Goal: Information Seeking & Learning: Check status

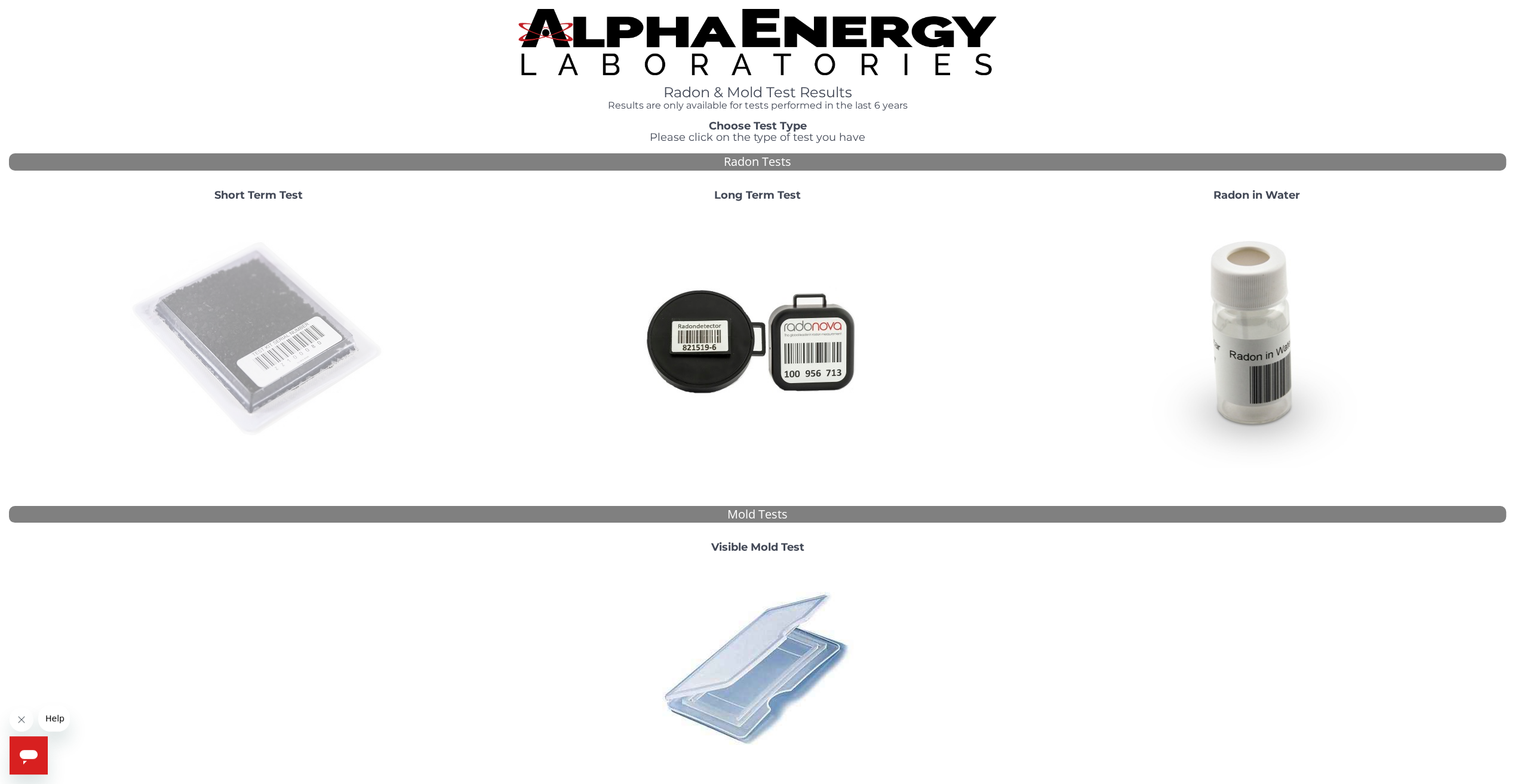
click at [284, 316] on img at bounding box center [258, 339] width 256 height 256
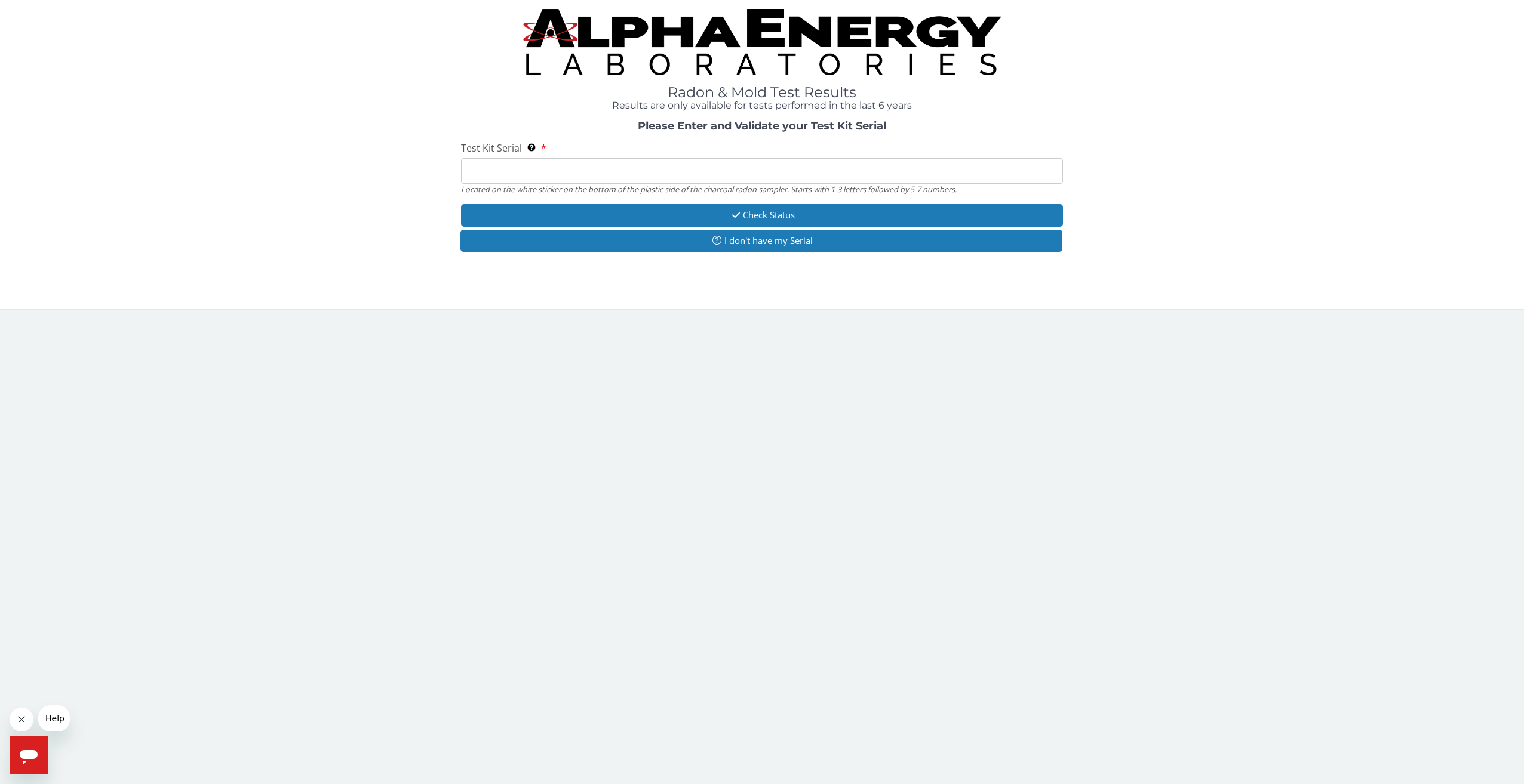
click at [601, 33] on img at bounding box center [762, 42] width 478 height 66
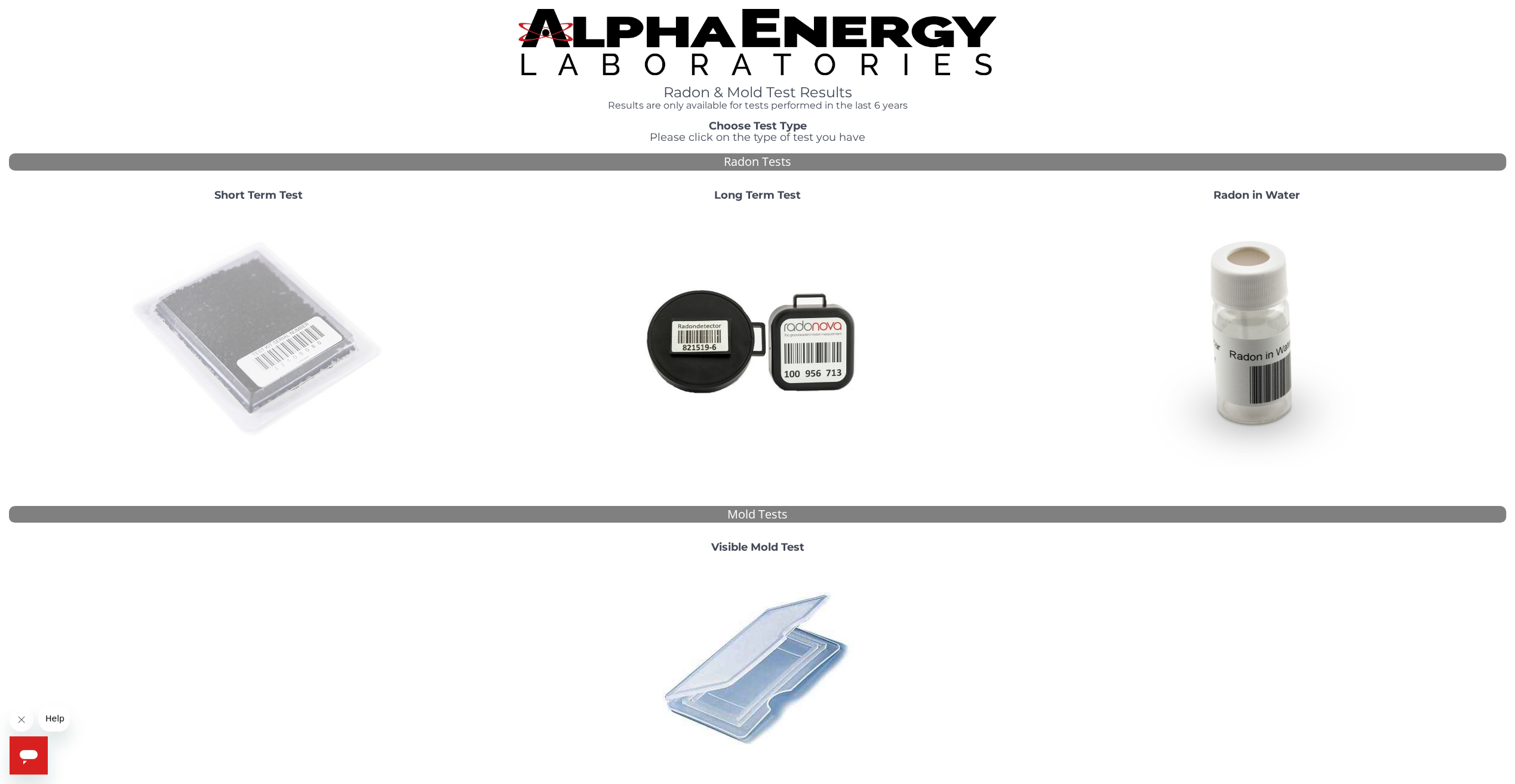
click at [267, 317] on img at bounding box center [258, 339] width 256 height 256
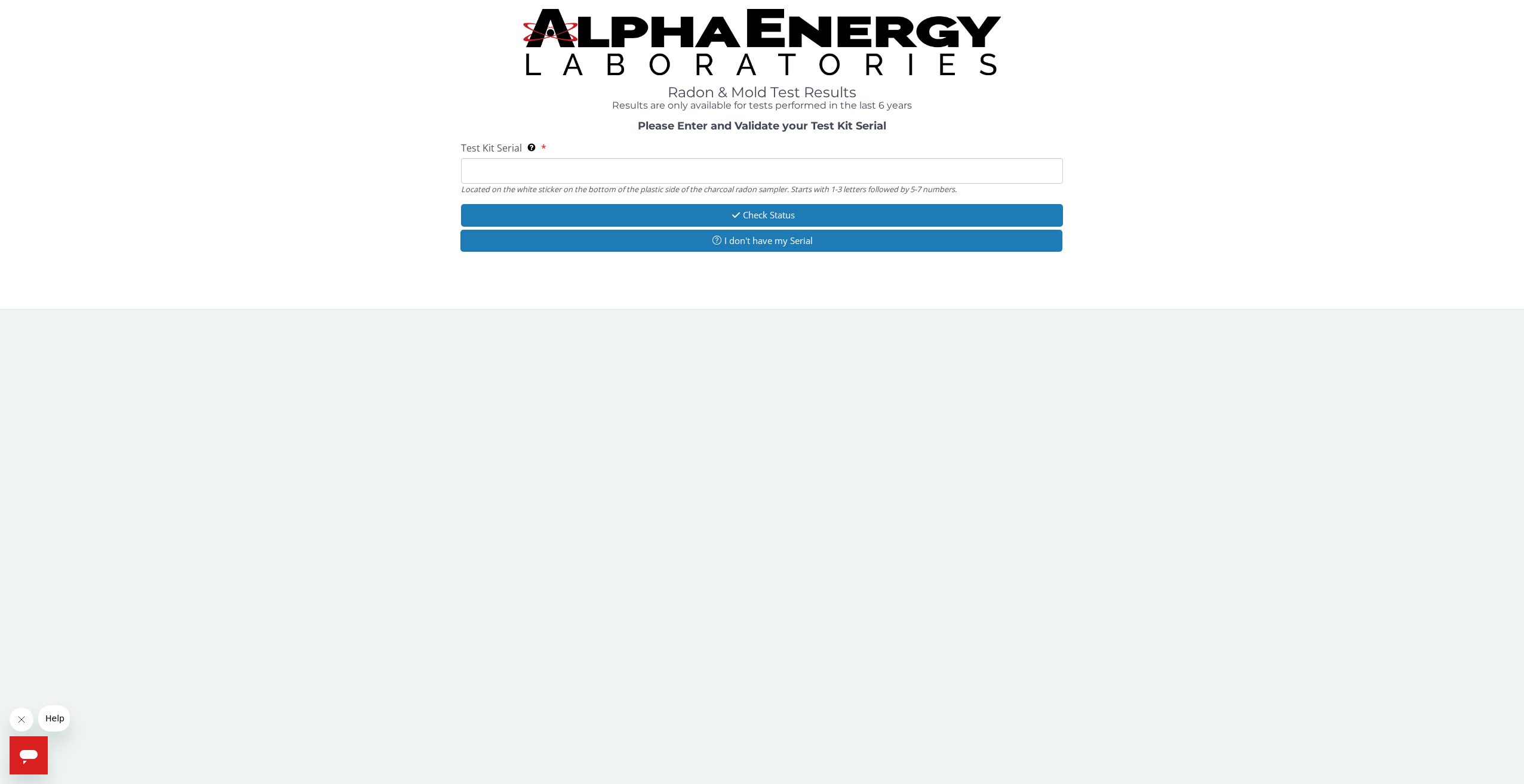
click at [479, 178] on input "Test Kit Serial Located on the white sticker on the bottom of the plastic side …" at bounding box center [762, 171] width 603 height 26
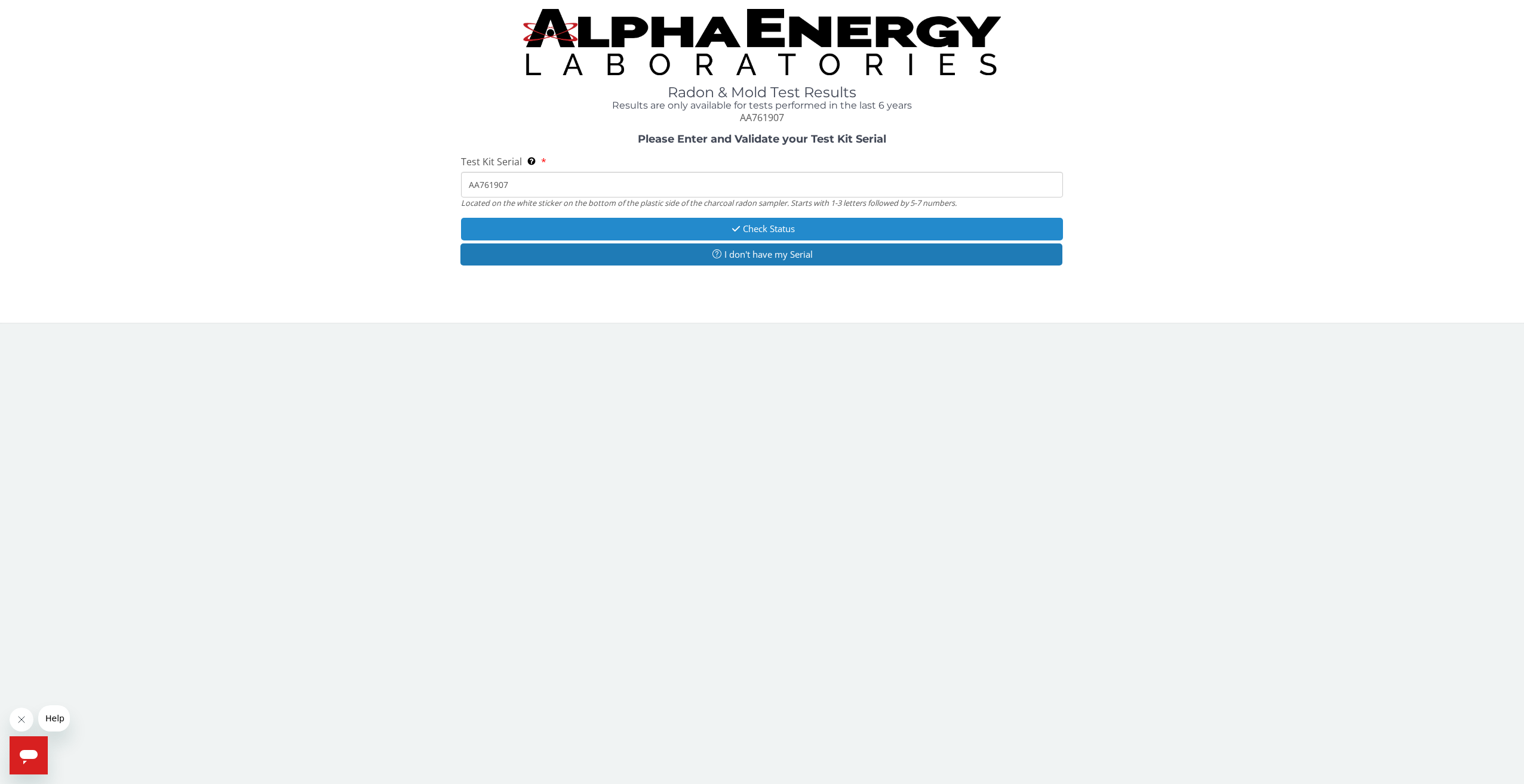
type input "AA761907"
click at [695, 229] on button "Check Status" at bounding box center [762, 229] width 603 height 22
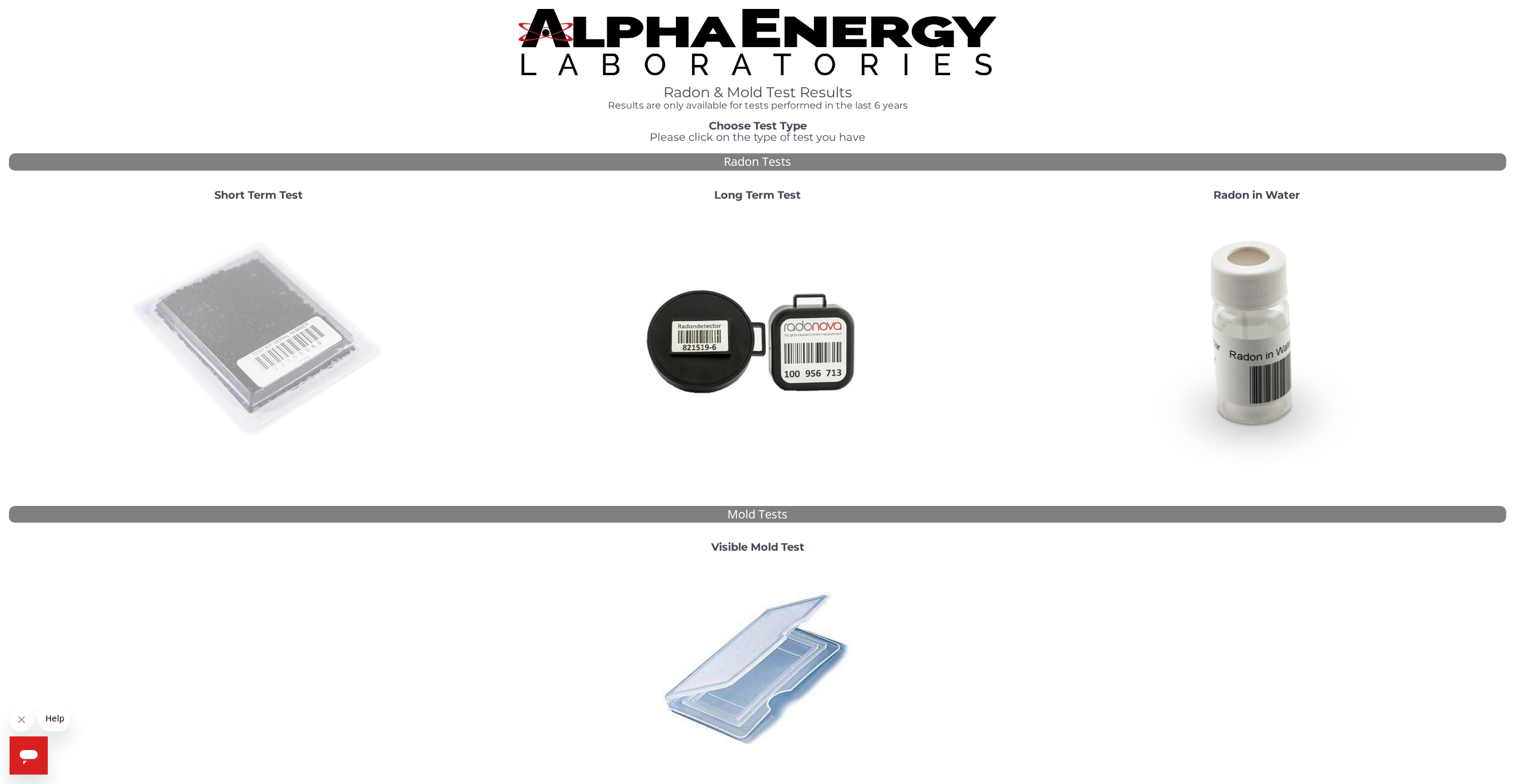
click at [279, 303] on img at bounding box center [258, 339] width 256 height 256
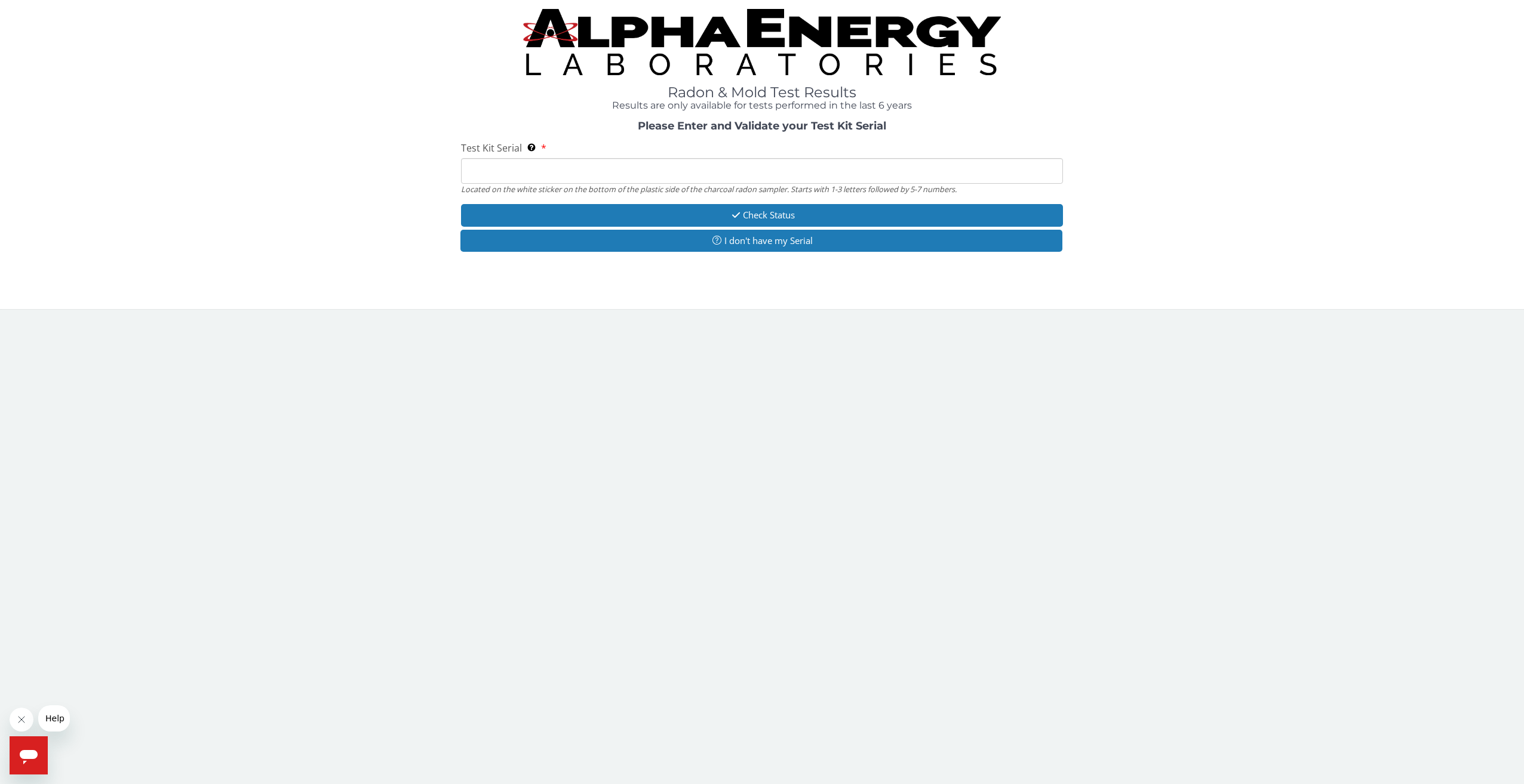
click at [482, 172] on input "Test Kit Serial Located on the white sticker on the bottom of the plastic side …" at bounding box center [762, 171] width 603 height 26
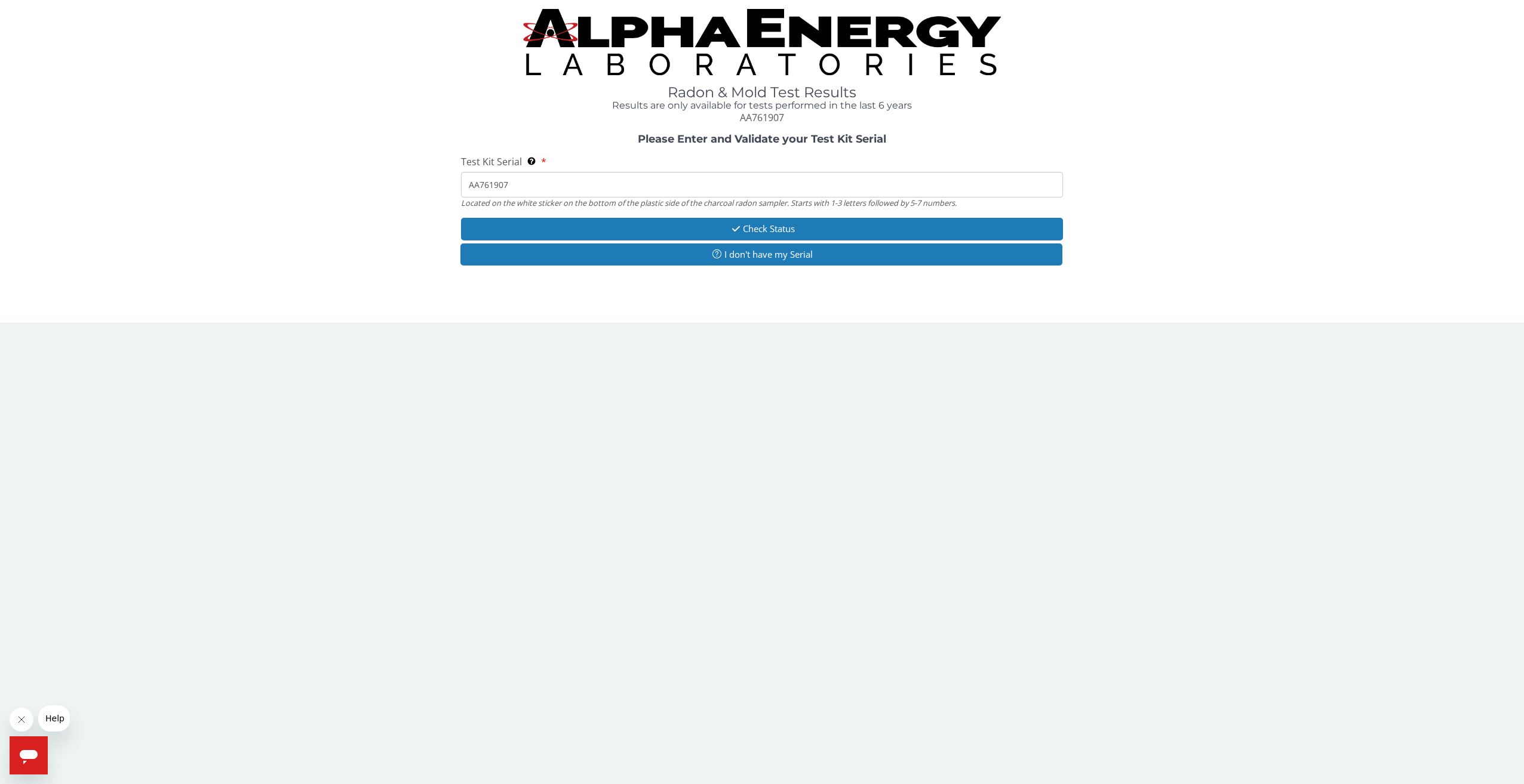
click at [516, 186] on input "AA761907" at bounding box center [762, 184] width 603 height 26
type input "AA761908"
click at [769, 226] on button "Check Status" at bounding box center [762, 229] width 603 height 22
